Goal: Check status: Check status

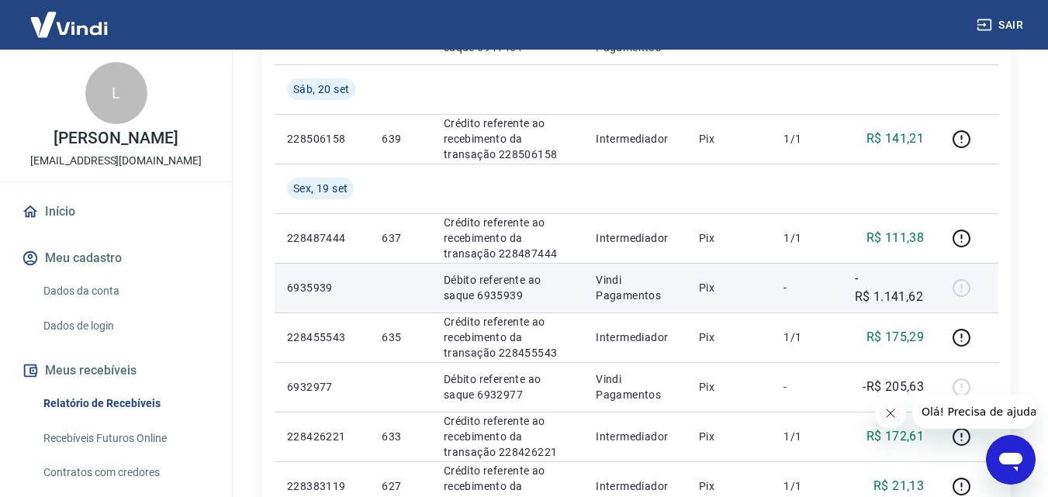
scroll to position [465, 0]
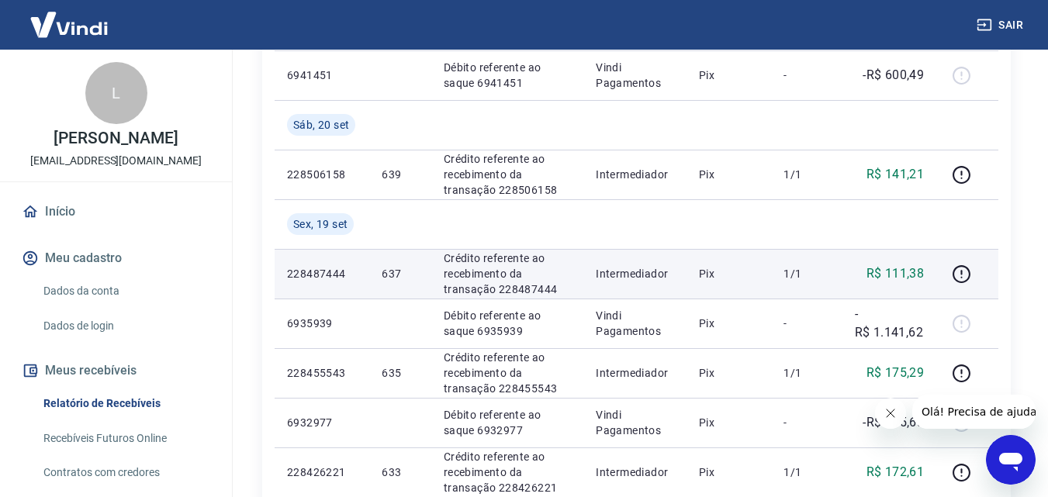
click at [883, 285] on td "R$ 111,38" at bounding box center [889, 274] width 95 height 50
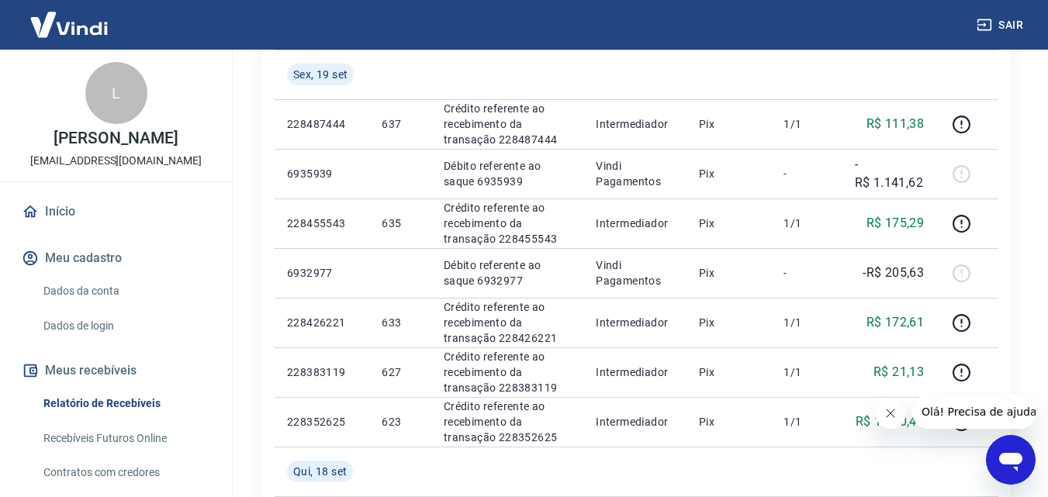
scroll to position [580, 0]
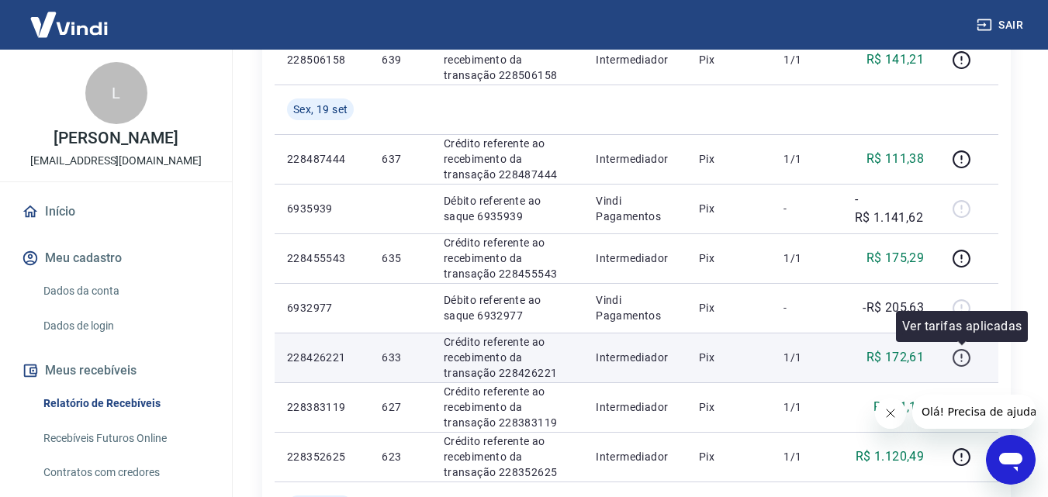
click at [962, 358] on icon "button" at bounding box center [961, 357] width 19 height 19
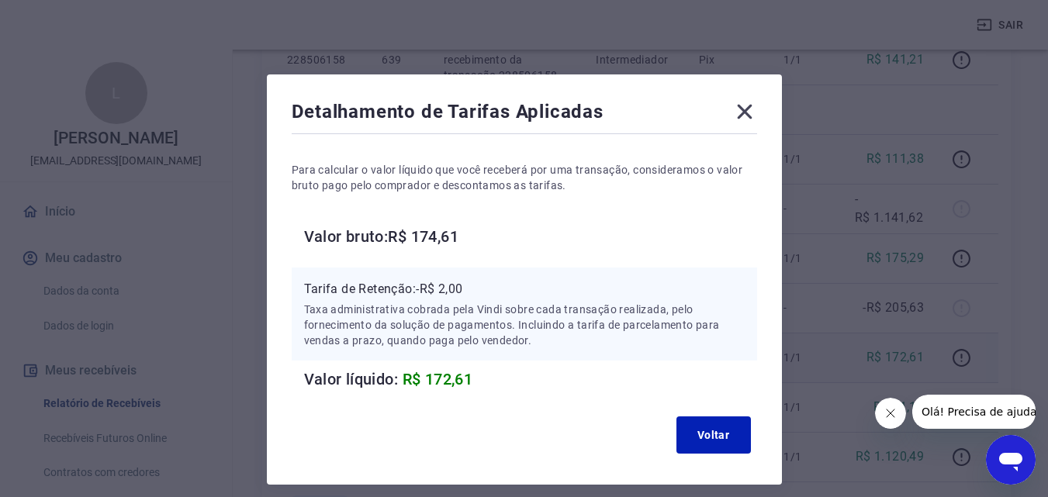
click at [961, 243] on div "Detalhamento de Tarifas Aplicadas Para calcular o valor líquido que você recebe…" at bounding box center [524, 248] width 1048 height 497
click at [746, 111] on icon at bounding box center [744, 112] width 15 height 15
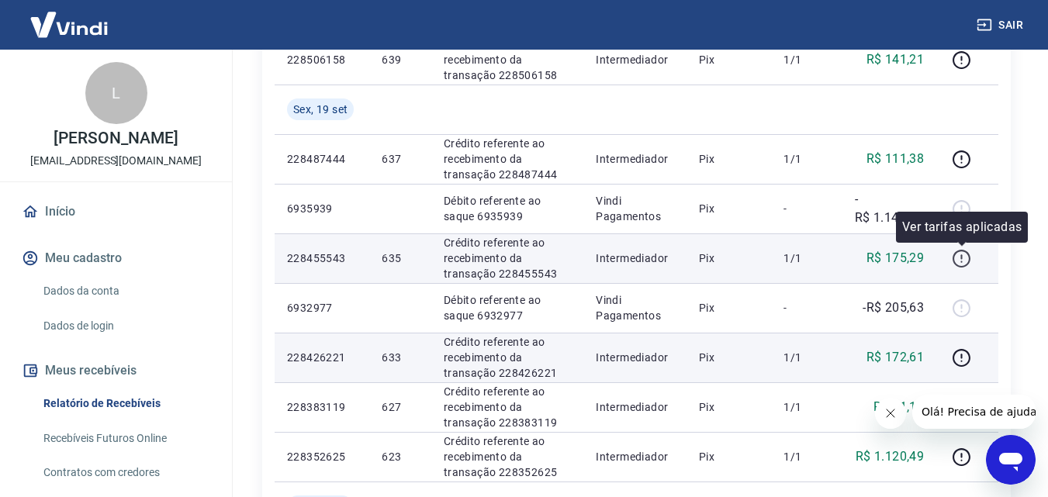
click at [966, 260] on icon "button" at bounding box center [961, 258] width 19 height 19
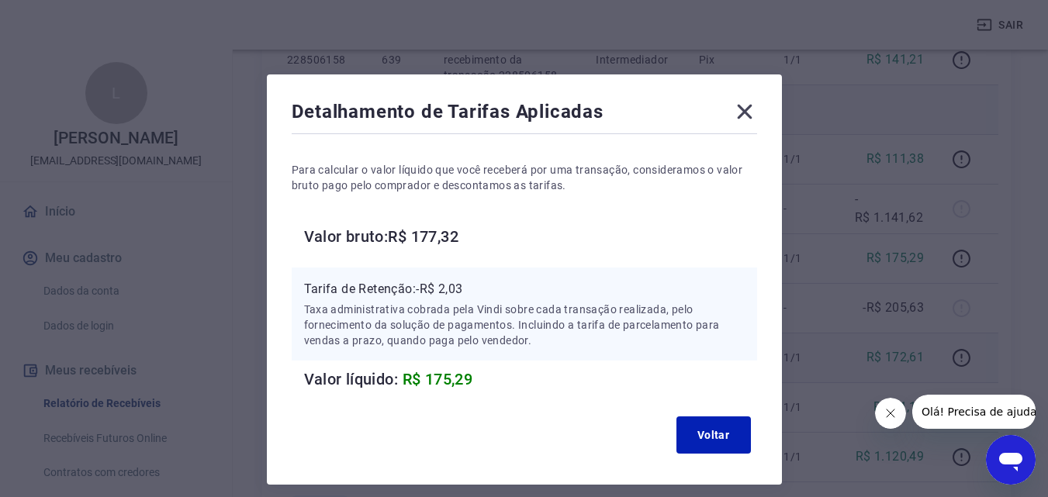
click at [744, 116] on icon at bounding box center [744, 111] width 25 height 25
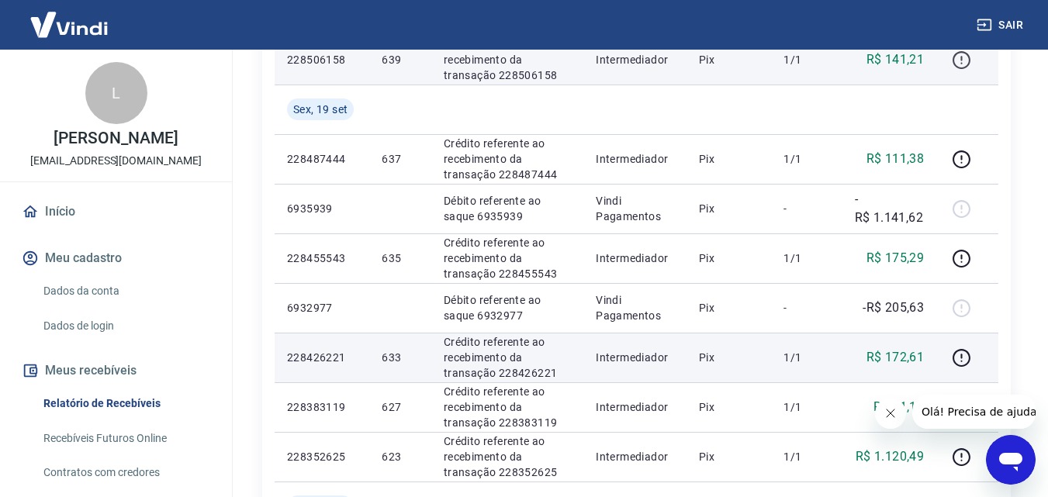
click at [964, 55] on icon "button" at bounding box center [961, 59] width 19 height 19
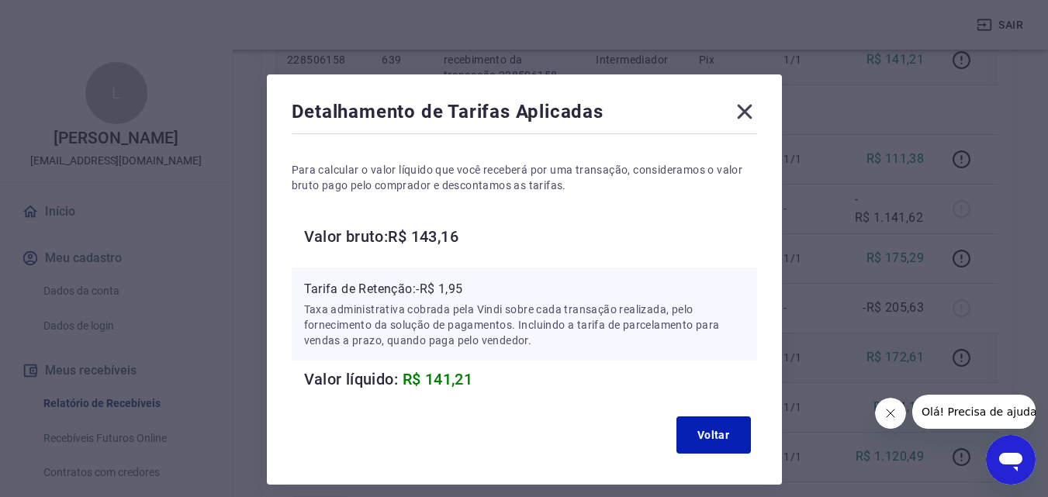
click at [729, 107] on div "Detalhamento de Tarifas Aplicadas" at bounding box center [524, 114] width 465 height 31
click at [741, 107] on icon at bounding box center [744, 112] width 15 height 15
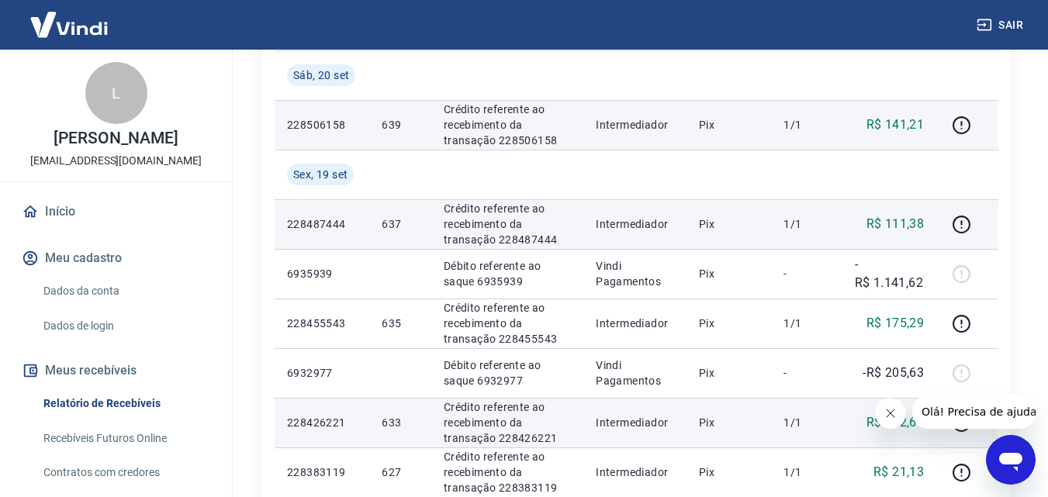
scroll to position [425, 0]
